Goal: Information Seeking & Learning: Learn about a topic

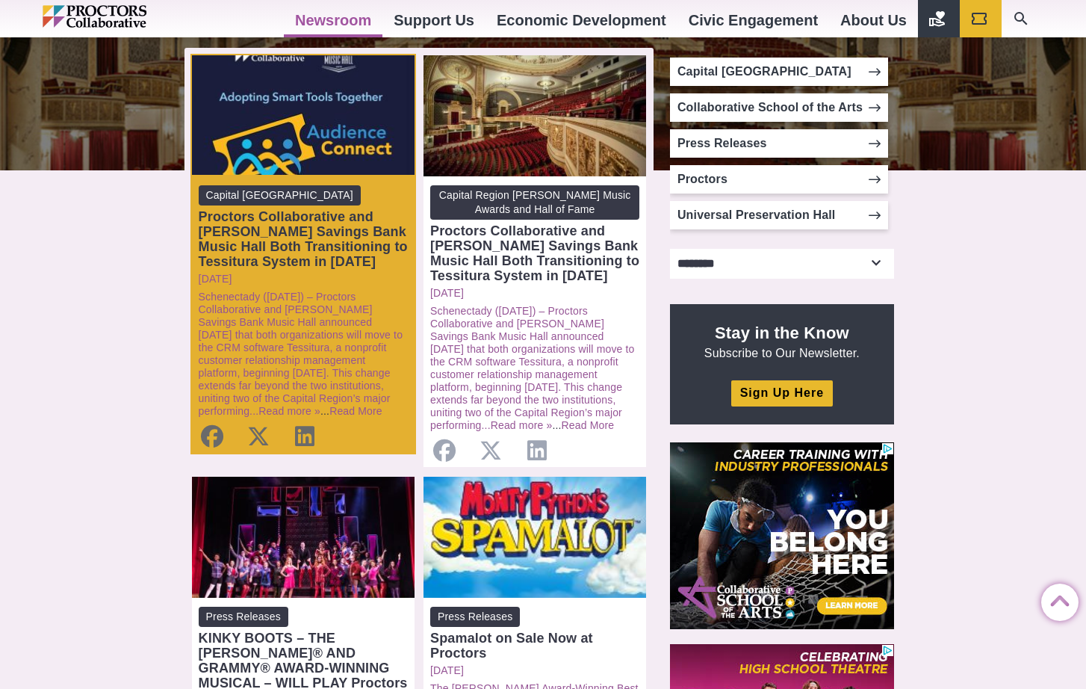
scroll to position [299, 0]
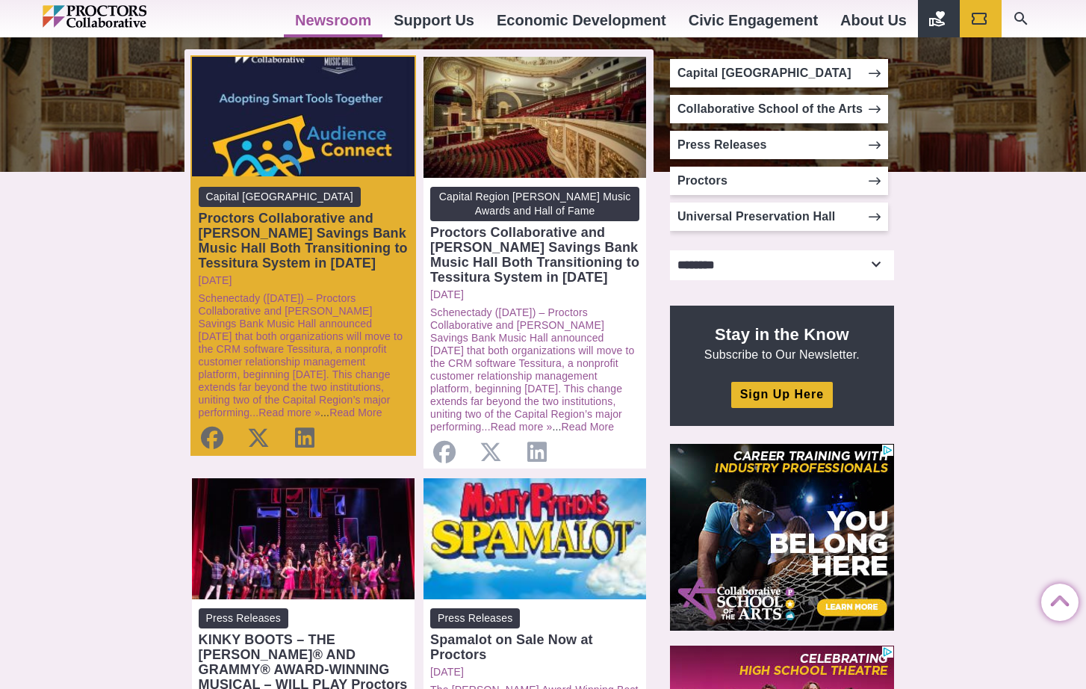
click at [252, 220] on div "Proctors Collaborative and Troy Savings Bank Music Hall Both Transitioning to T…" at bounding box center [303, 241] width 209 height 60
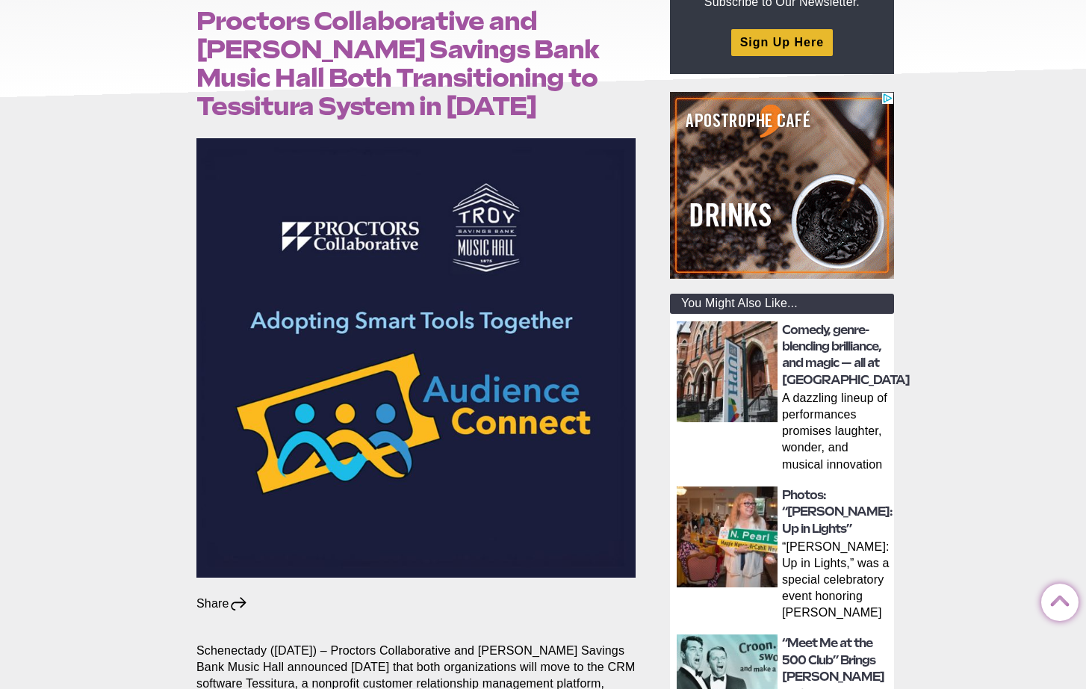
scroll to position [224, 0]
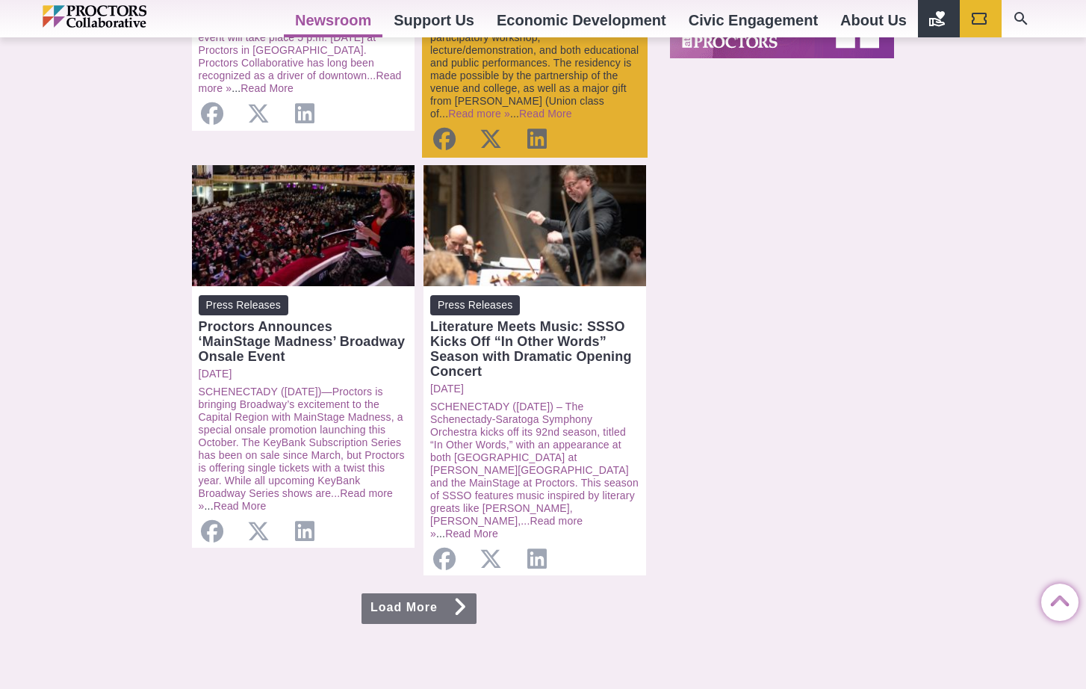
scroll to position [1494, 0]
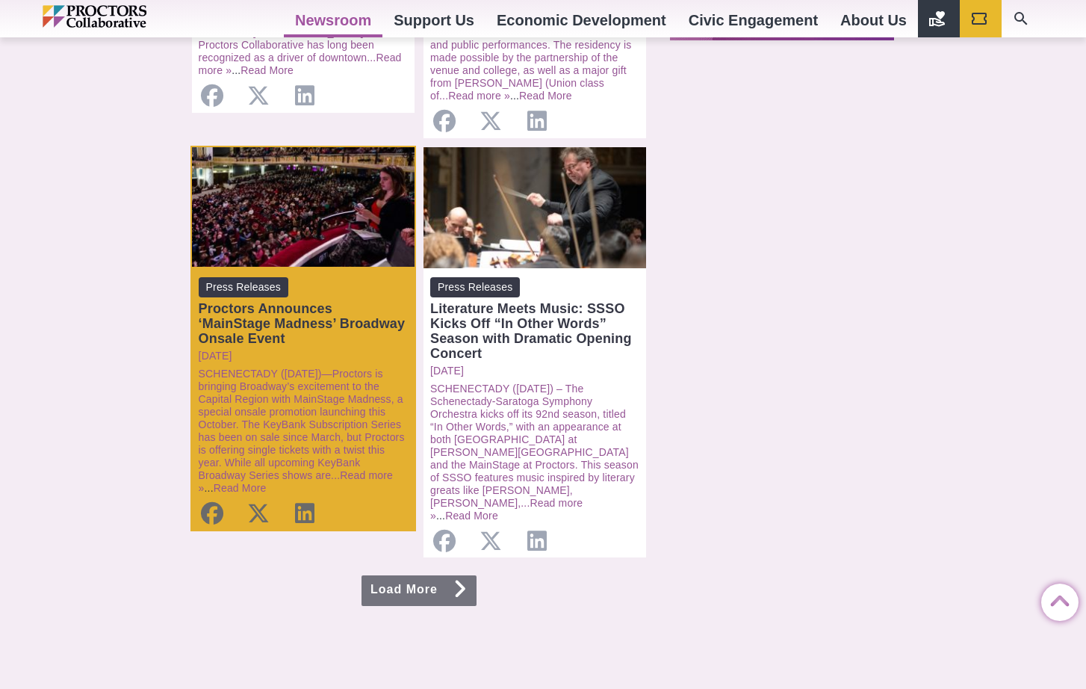
click at [298, 301] on div "Proctors Announces ‘MainStage Madness’ Broadway Onsale Event" at bounding box center [303, 323] width 209 height 45
